Goal: Information Seeking & Learning: Stay updated

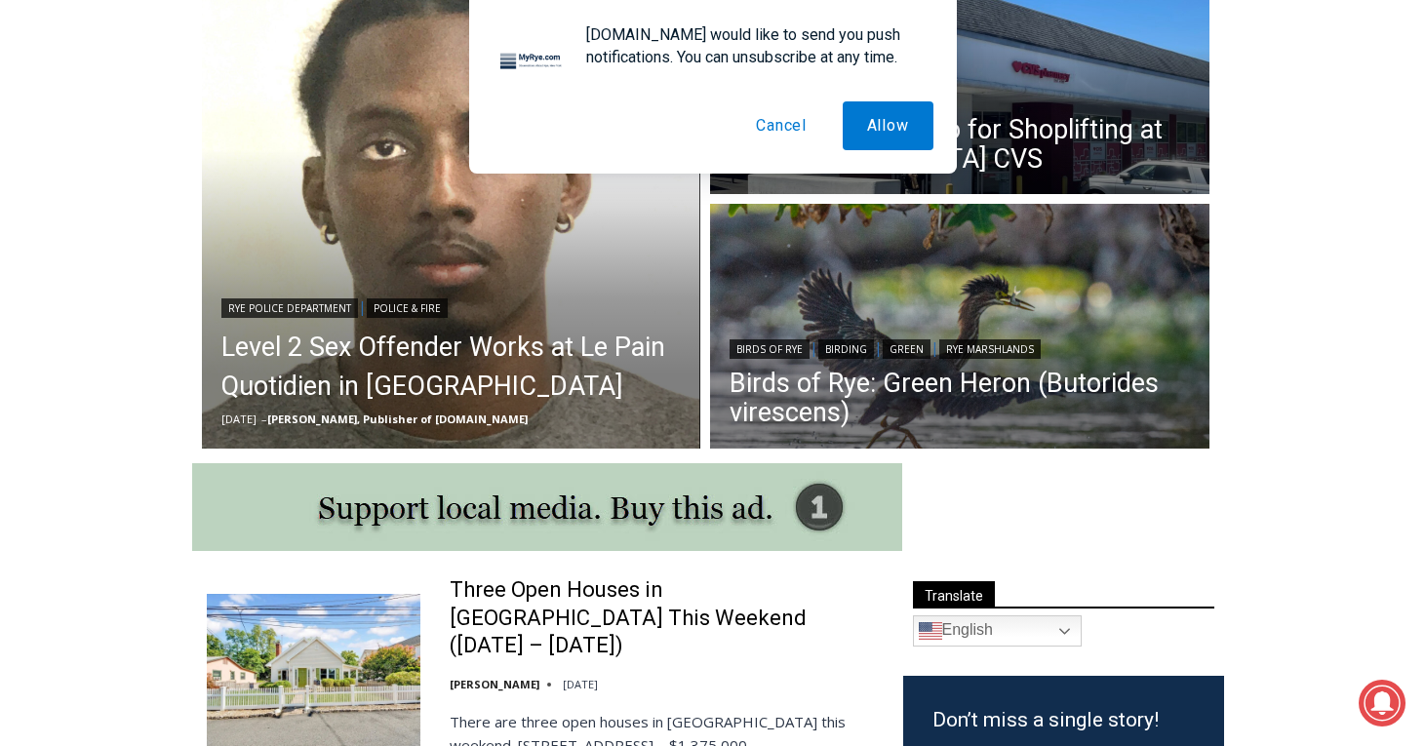
scroll to position [597, 0]
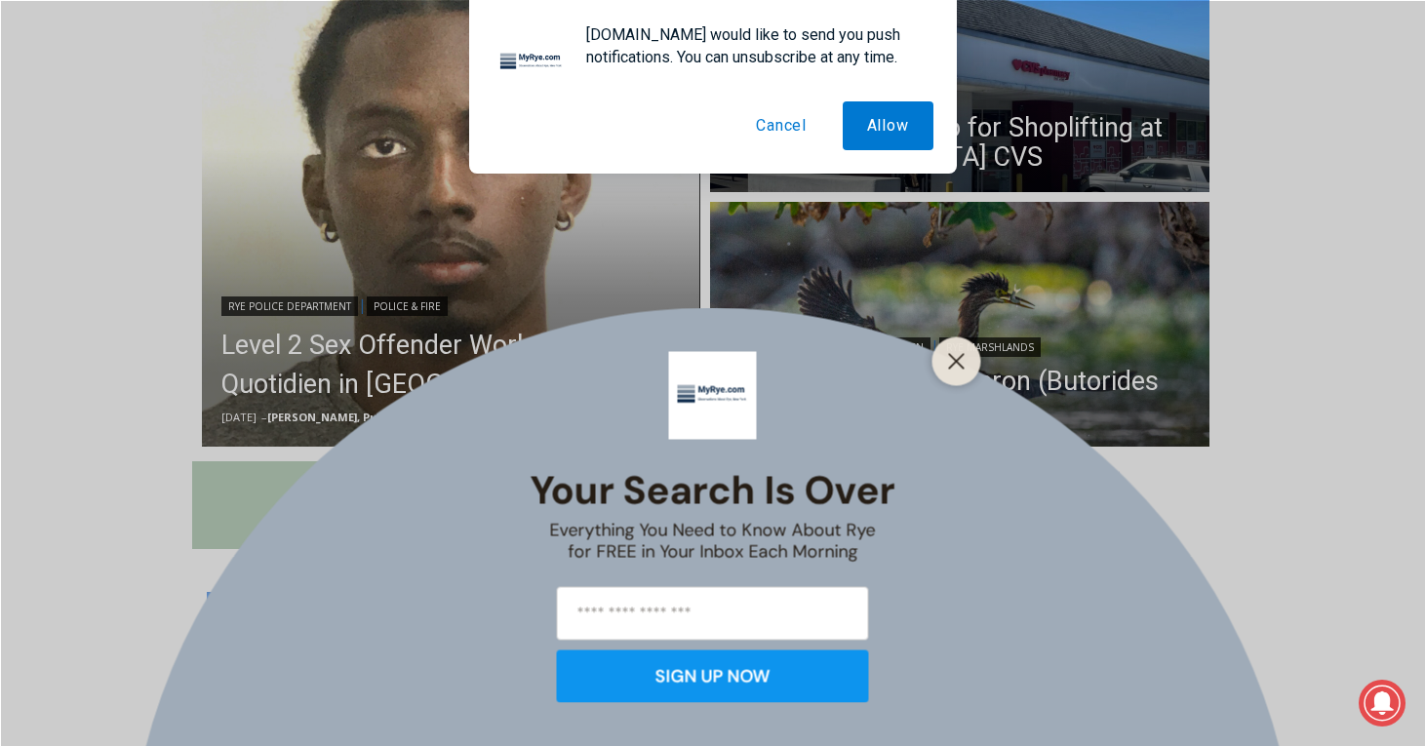
click at [303, 358] on div "Your Search is Over Everything You Need to Know About Rye for FREE in Your Inbo…" at bounding box center [712, 373] width 1425 height 746
click at [775, 129] on button "Cancel" at bounding box center [782, 125] width 100 height 49
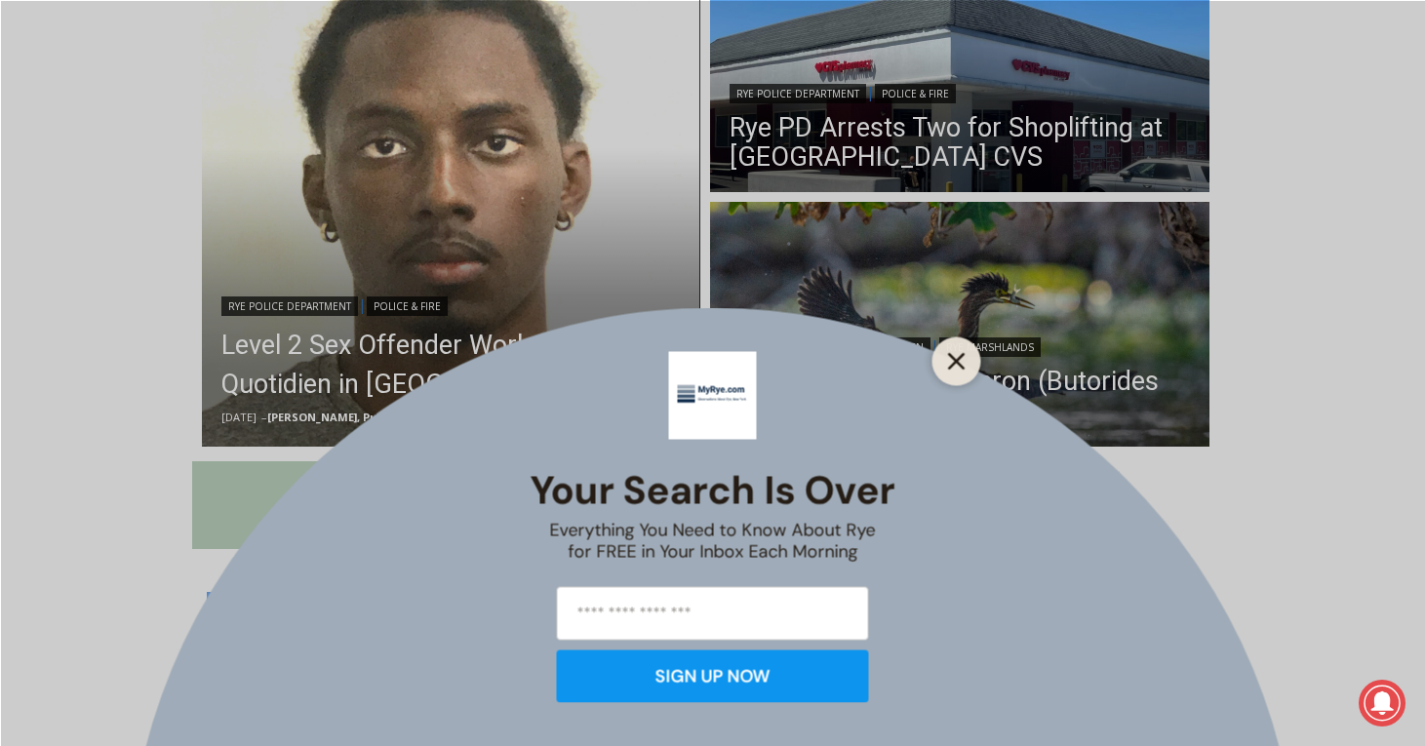
click at [967, 363] on button "Close" at bounding box center [956, 360] width 27 height 27
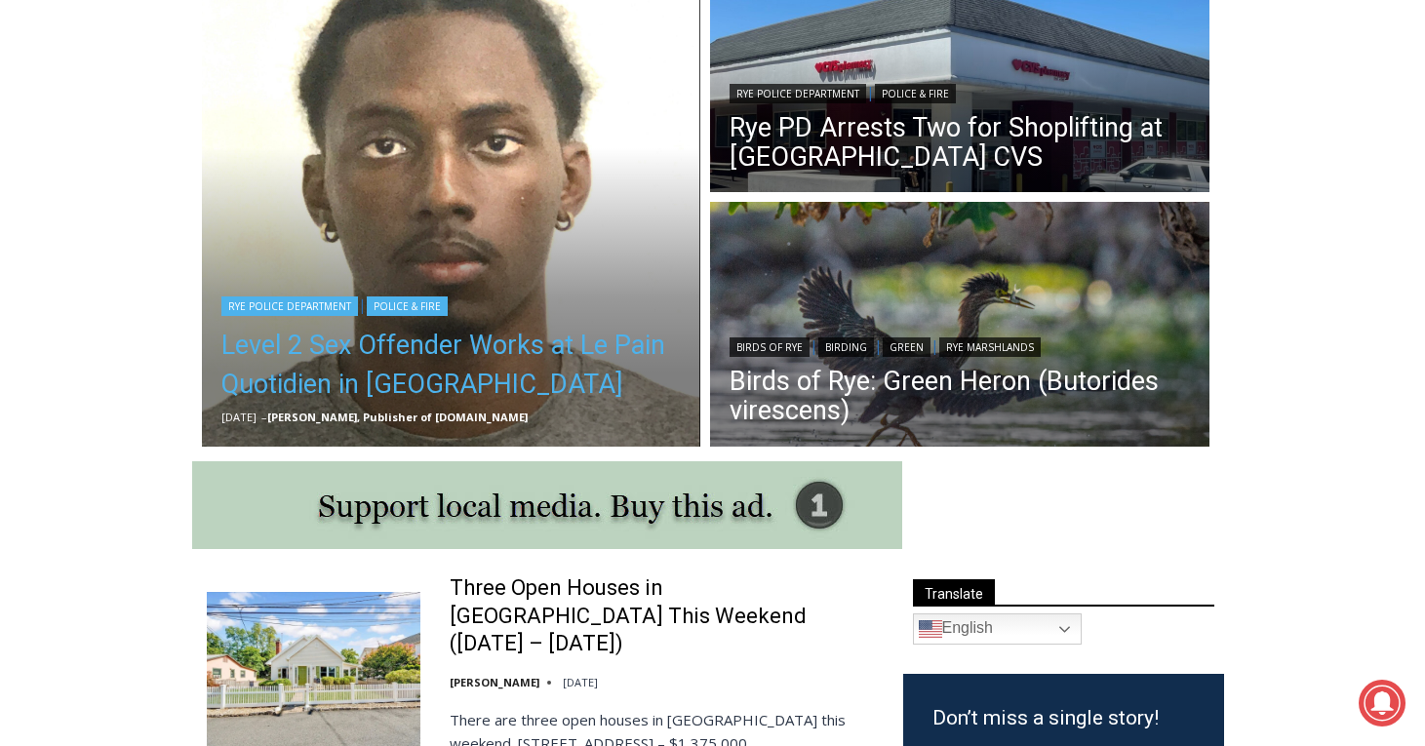
click at [329, 375] on link "Level 2 Sex Offender Works at Le Pain Quotidien in [GEOGRAPHIC_DATA]" at bounding box center [451, 365] width 460 height 78
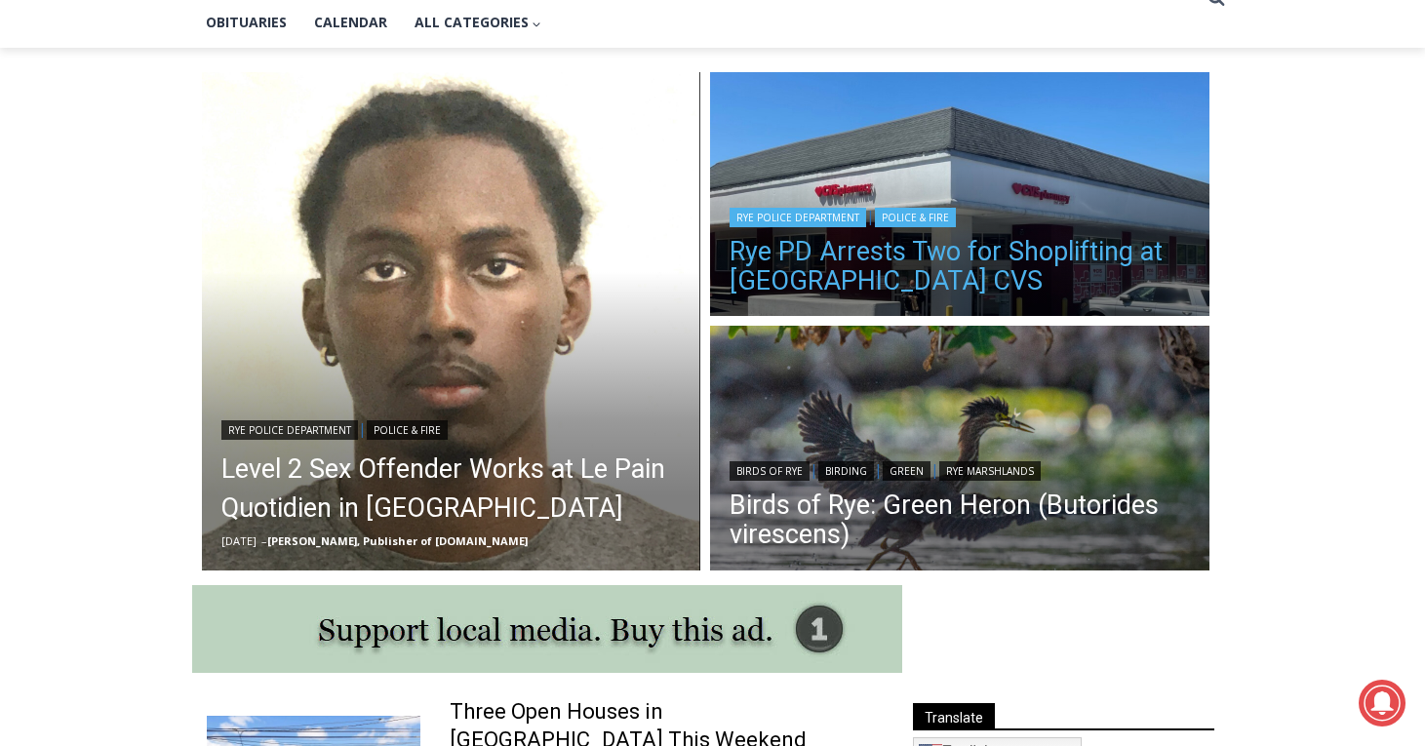
scroll to position [0, 0]
click at [904, 264] on link "Rye PD Arrests Two for Shoplifting at [GEOGRAPHIC_DATA] CVS" at bounding box center [960, 266] width 460 height 59
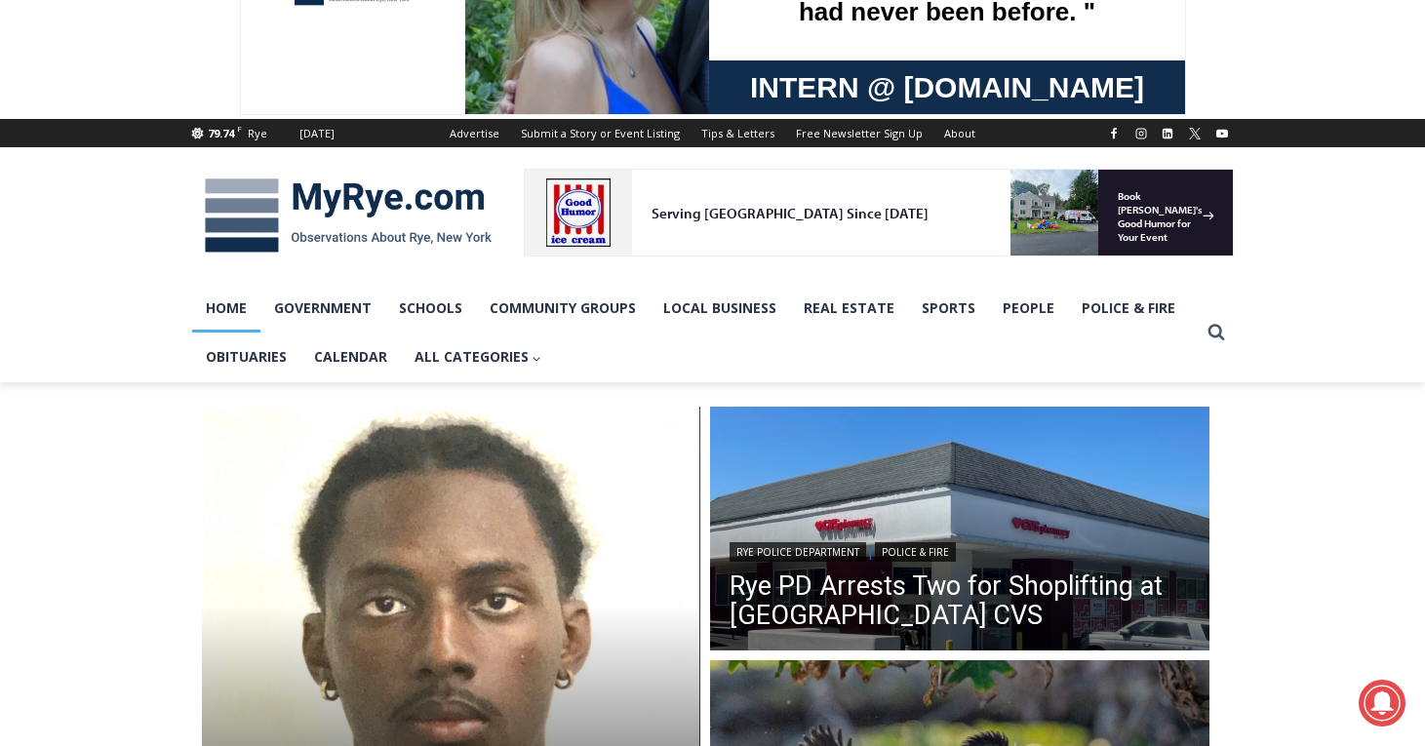
scroll to position [140, 0]
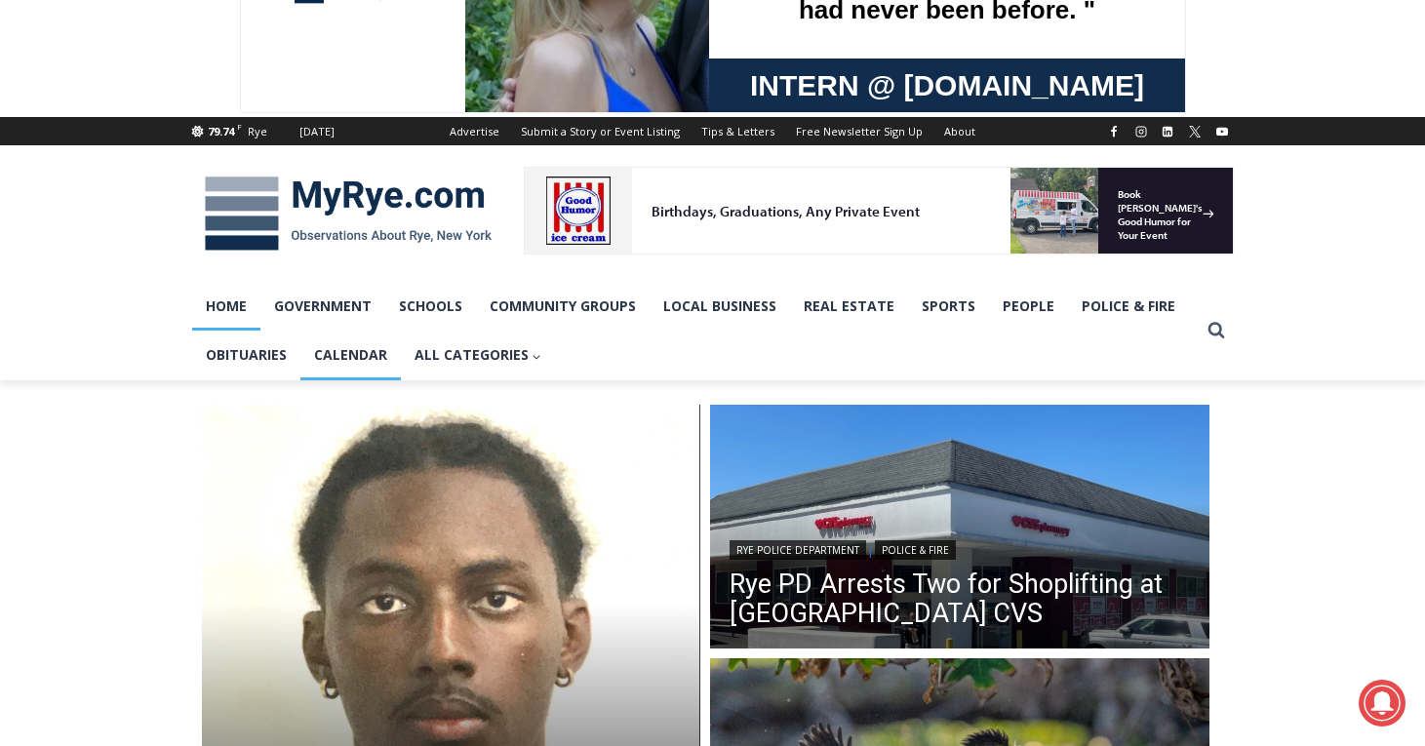
click at [323, 346] on link "Calendar" at bounding box center [350, 355] width 100 height 49
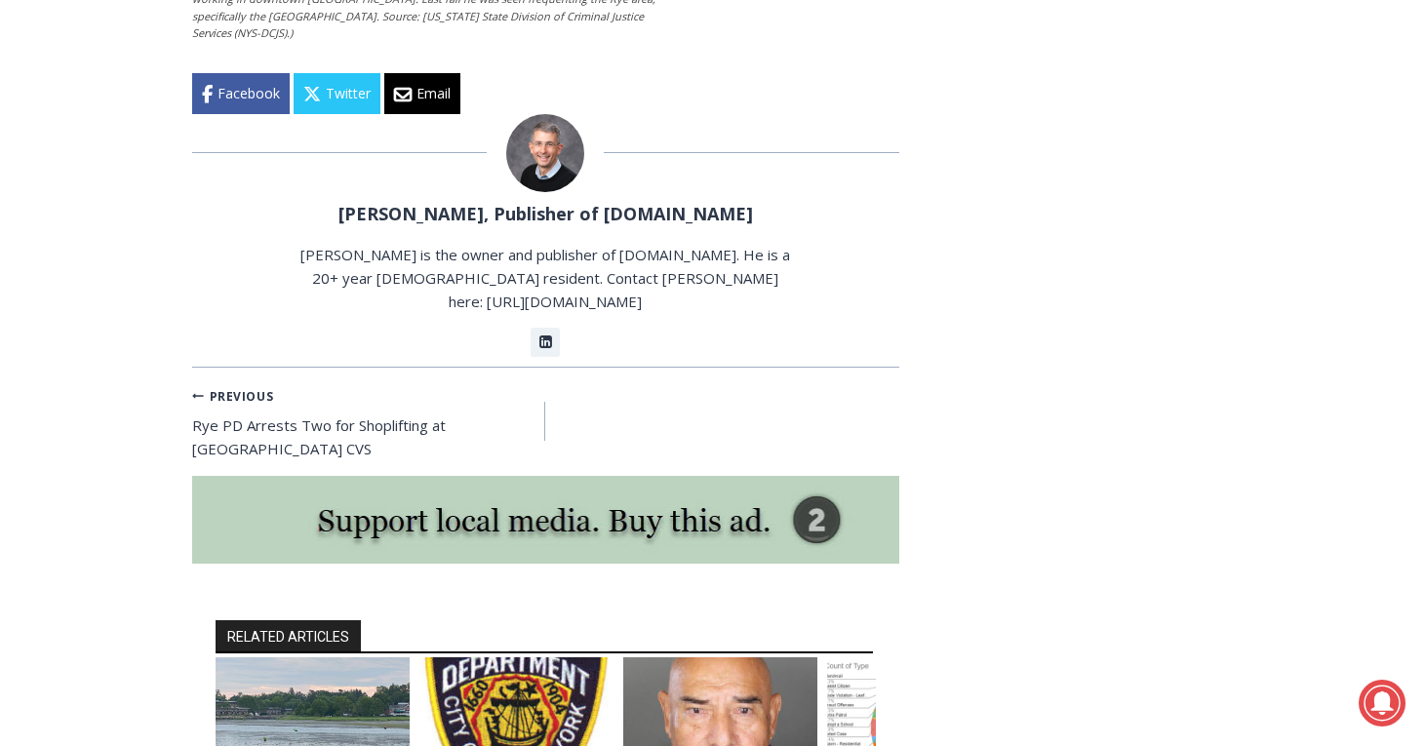
scroll to position [4483, 0]
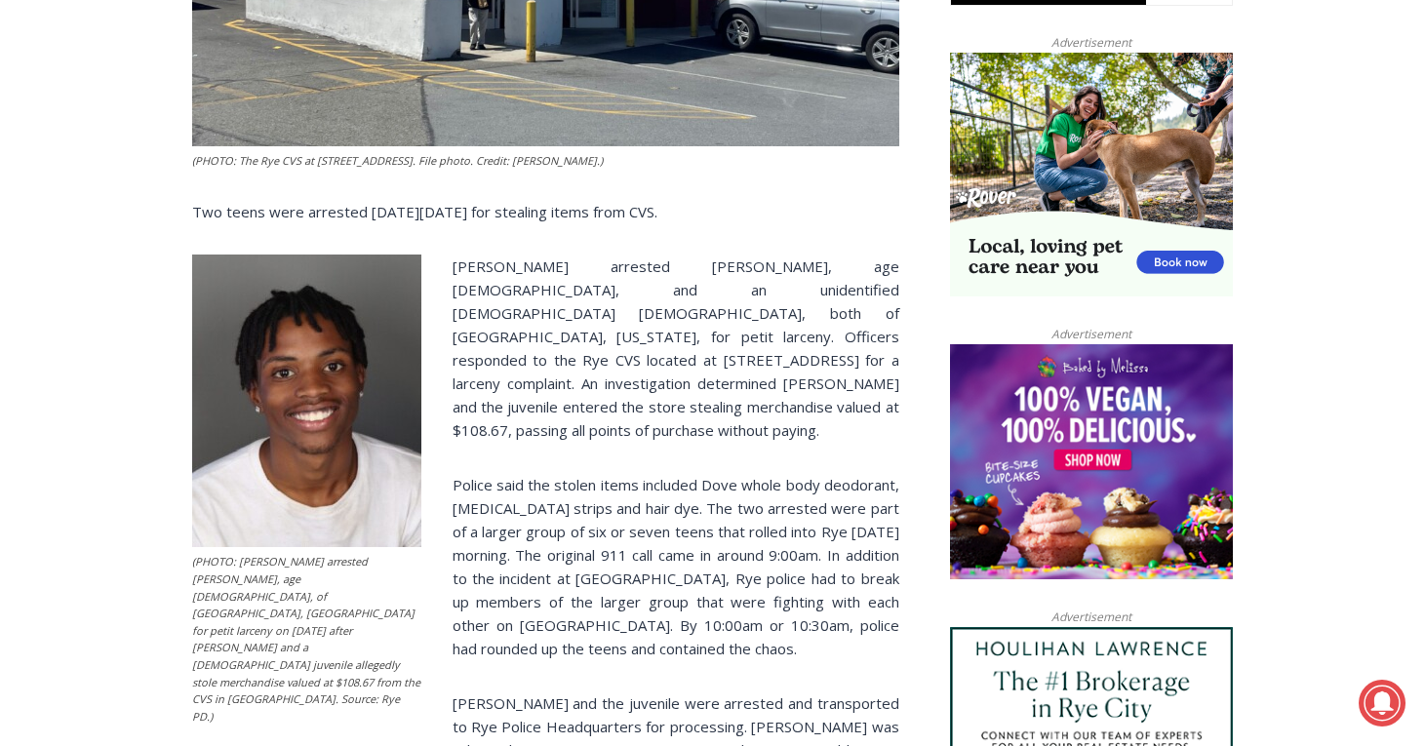
scroll to position [1265, 0]
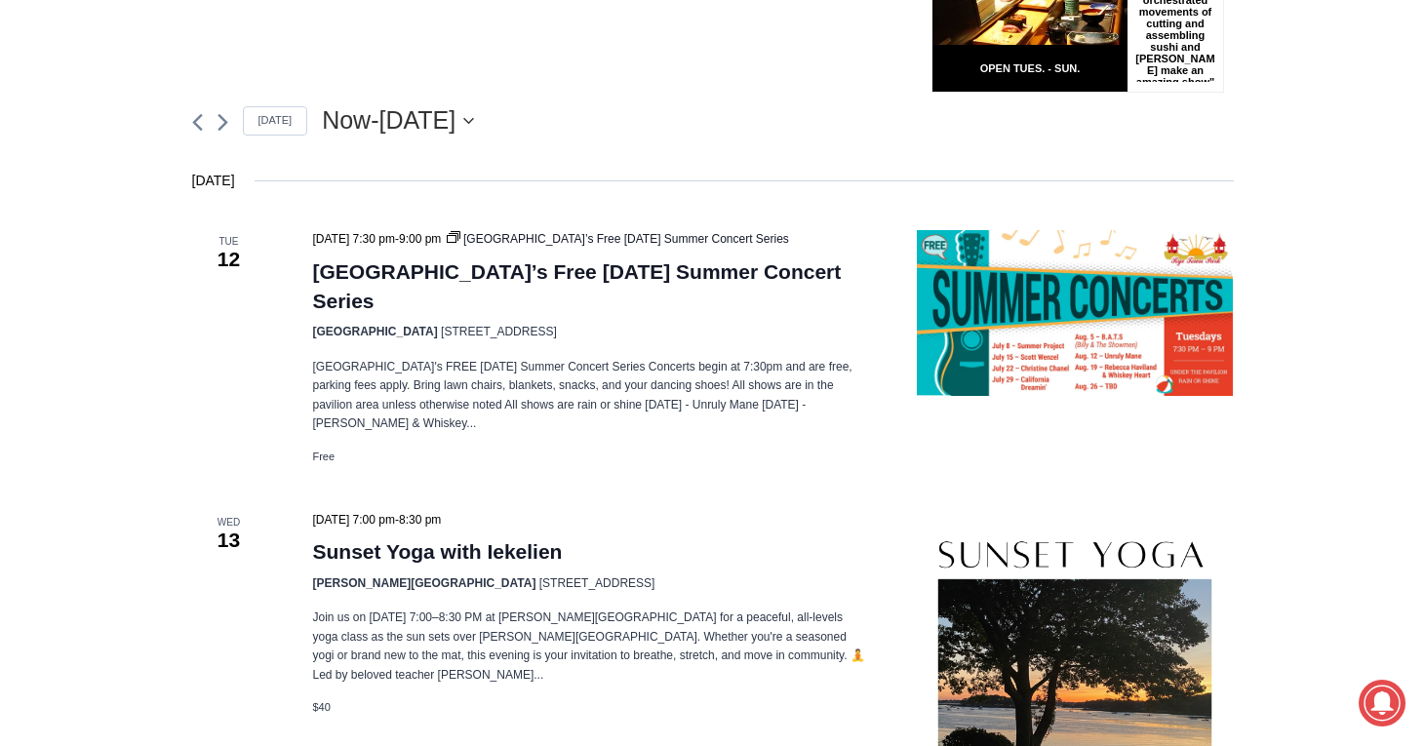
click at [474, 117] on icon "Click to toggle datepicker" at bounding box center [468, 121] width 11 height 8
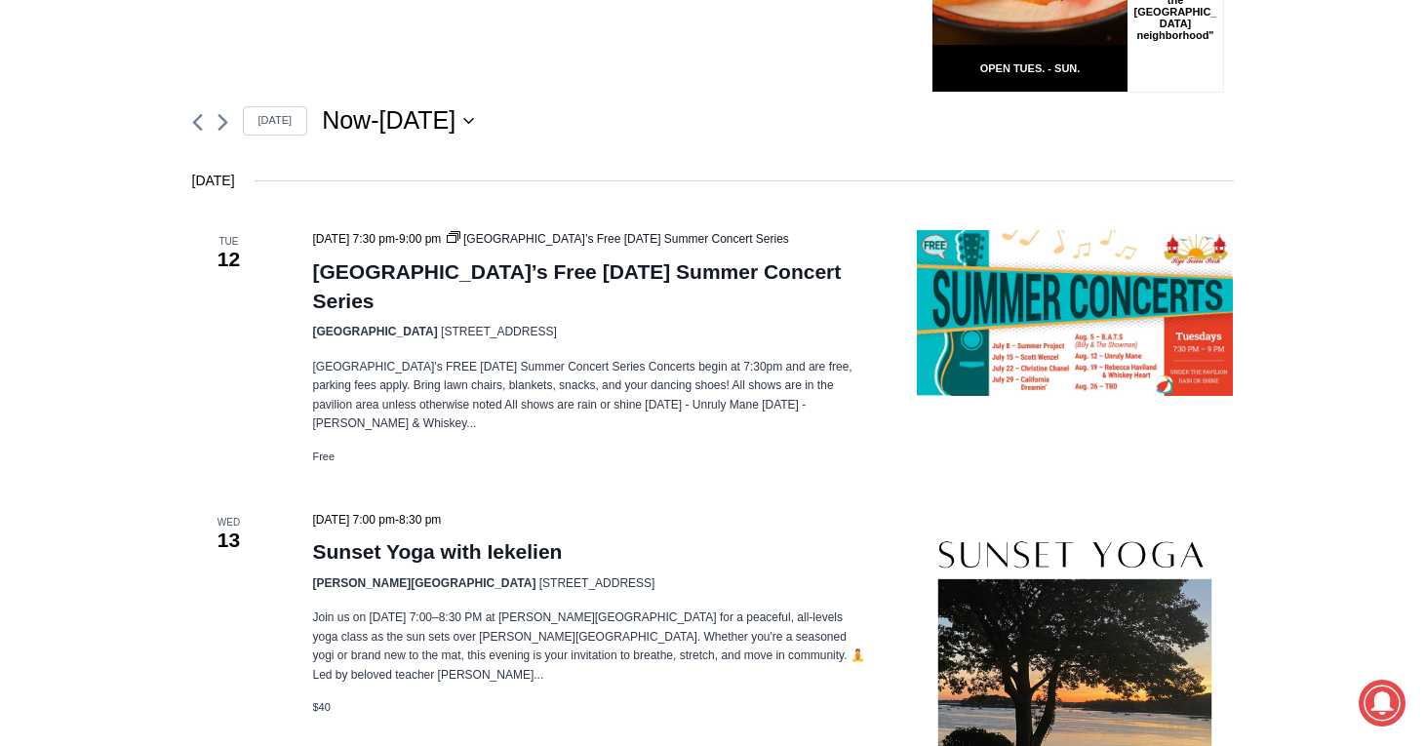
click at [729, 135] on div "Now Now - 8/31/2025 August 31 Select date. *********" at bounding box center [777, 120] width 911 height 35
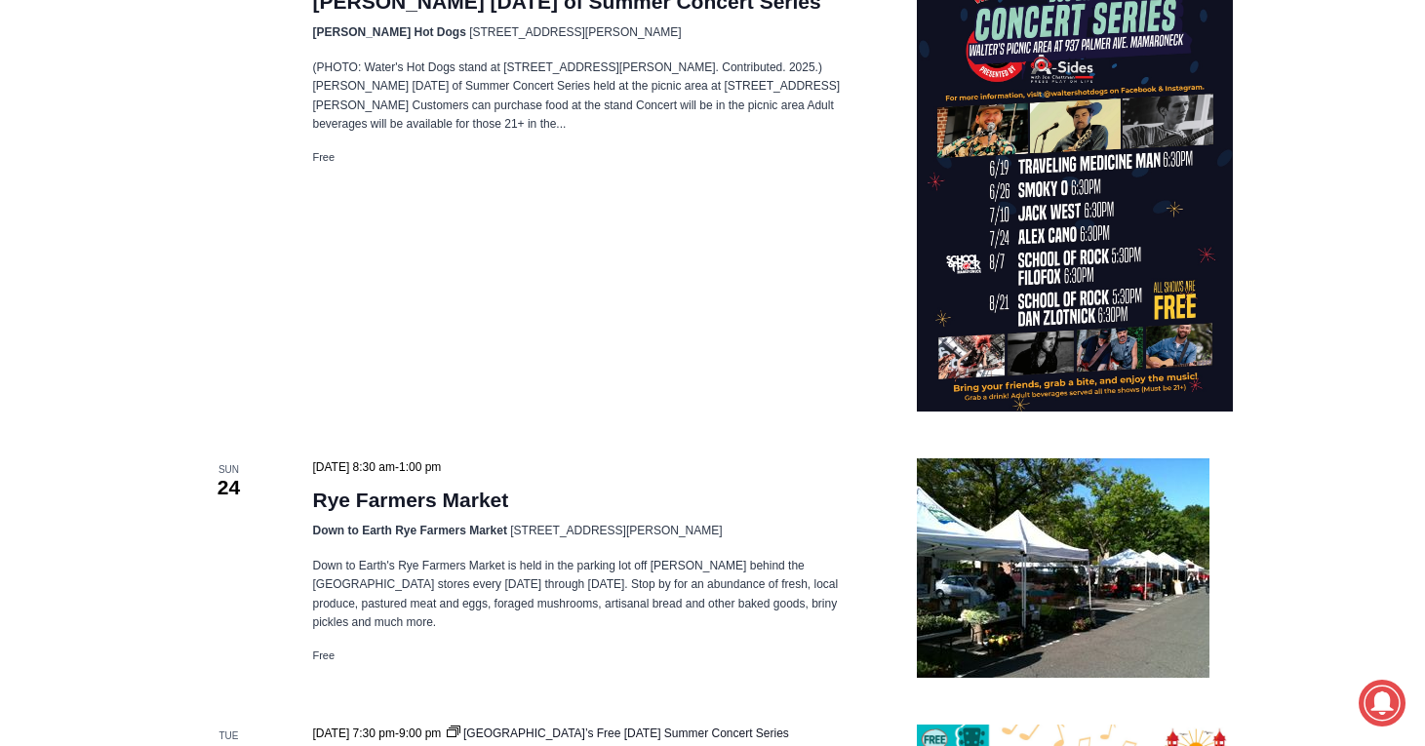
scroll to position [3523, 0]
